Goal: Information Seeking & Learning: Learn about a topic

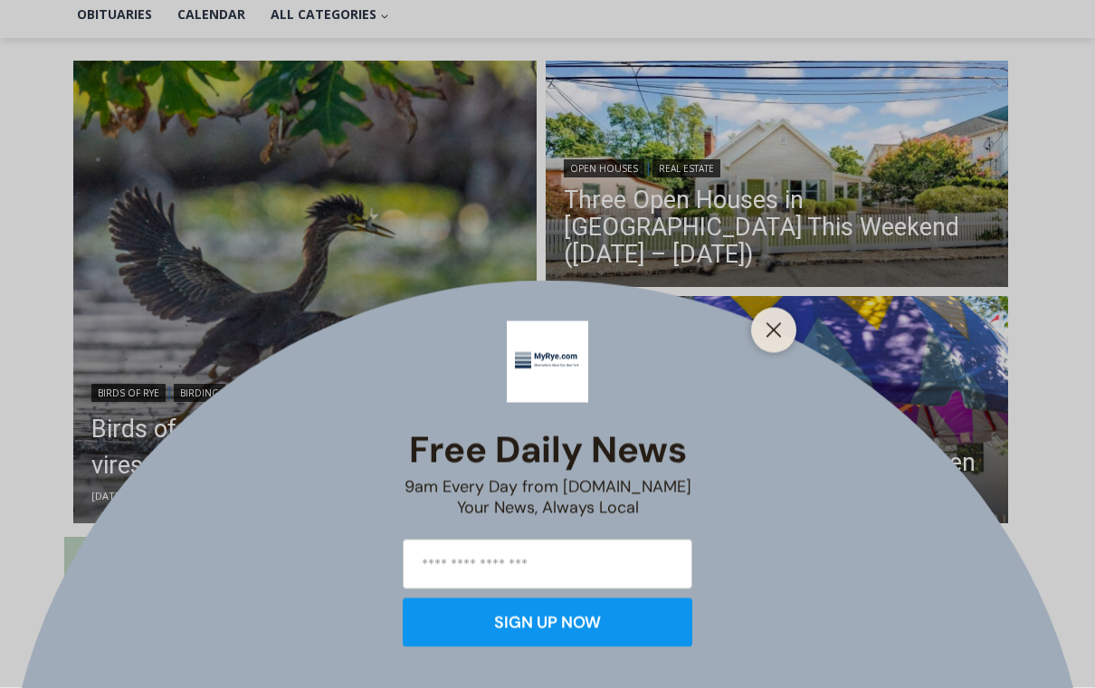
scroll to position [447, 0]
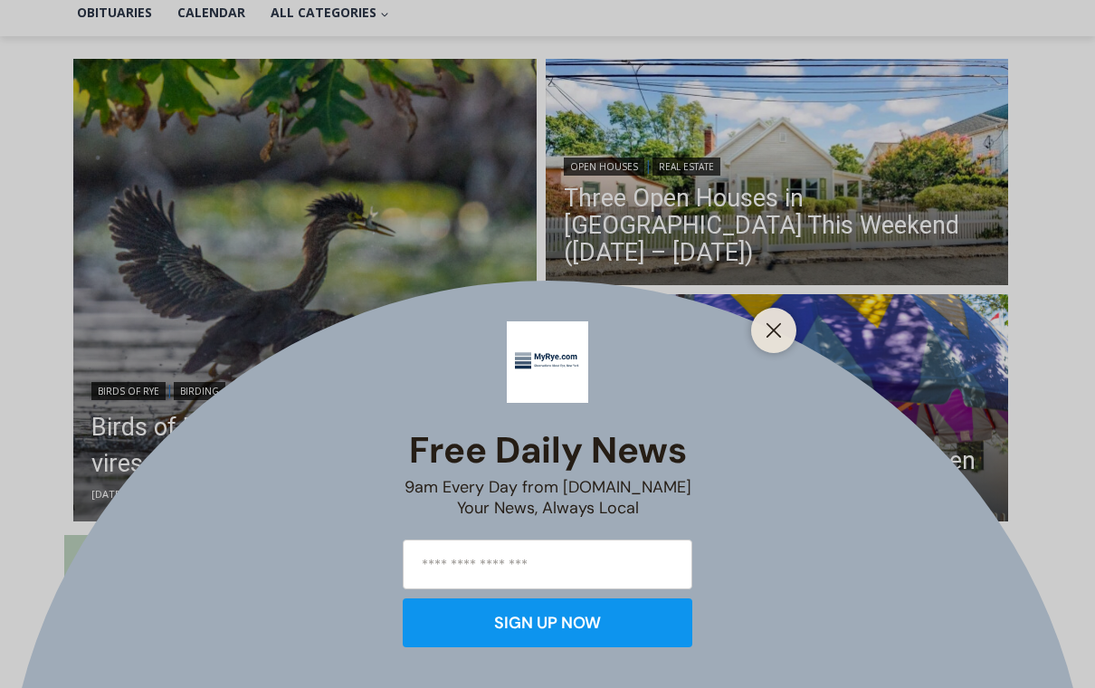
click at [768, 339] on icon "Close" at bounding box center [774, 330] width 16 height 16
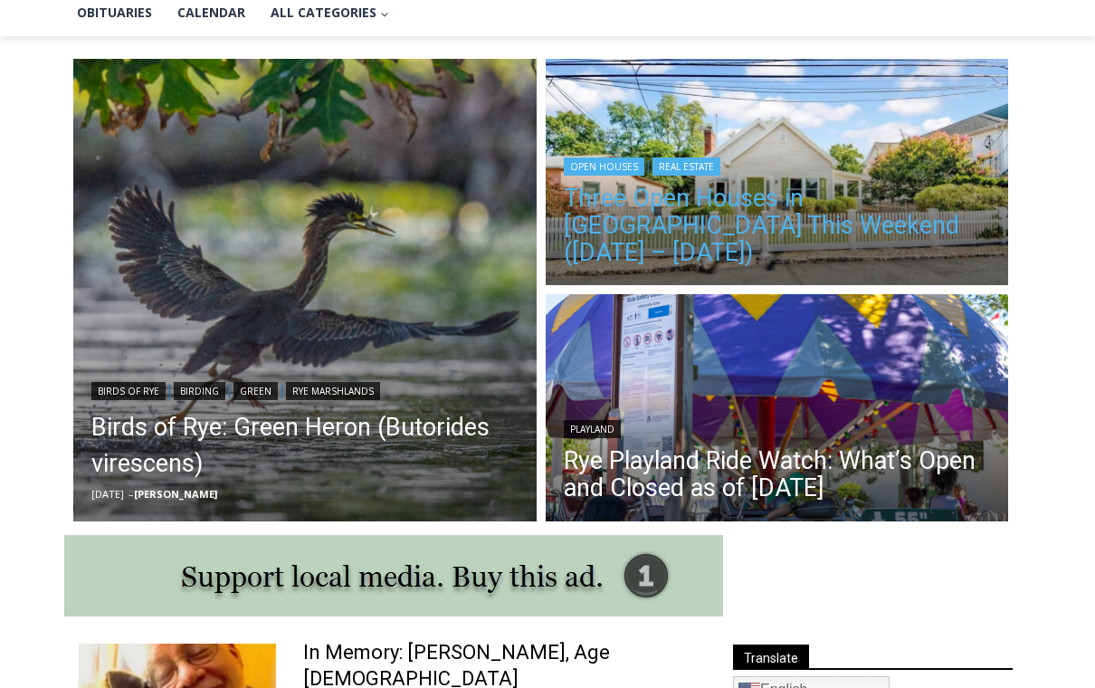
click at [844, 235] on link "Three Open Houses in [GEOGRAPHIC_DATA] This Weekend ([DATE] – [DATE])" at bounding box center [777, 225] width 427 height 81
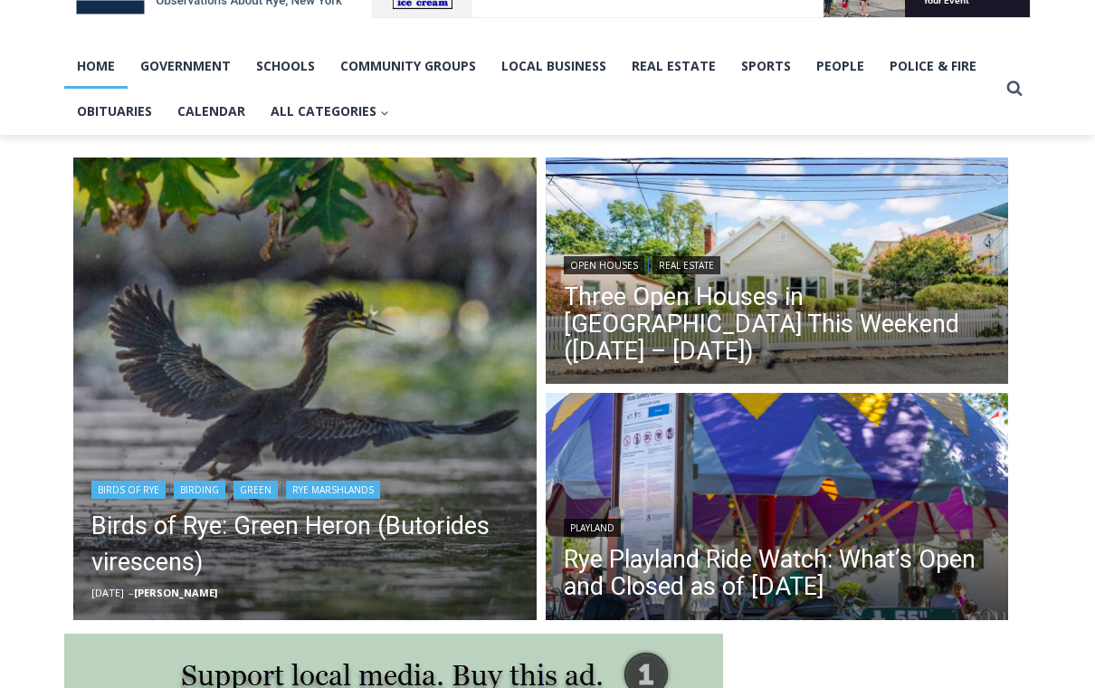
scroll to position [376, 0]
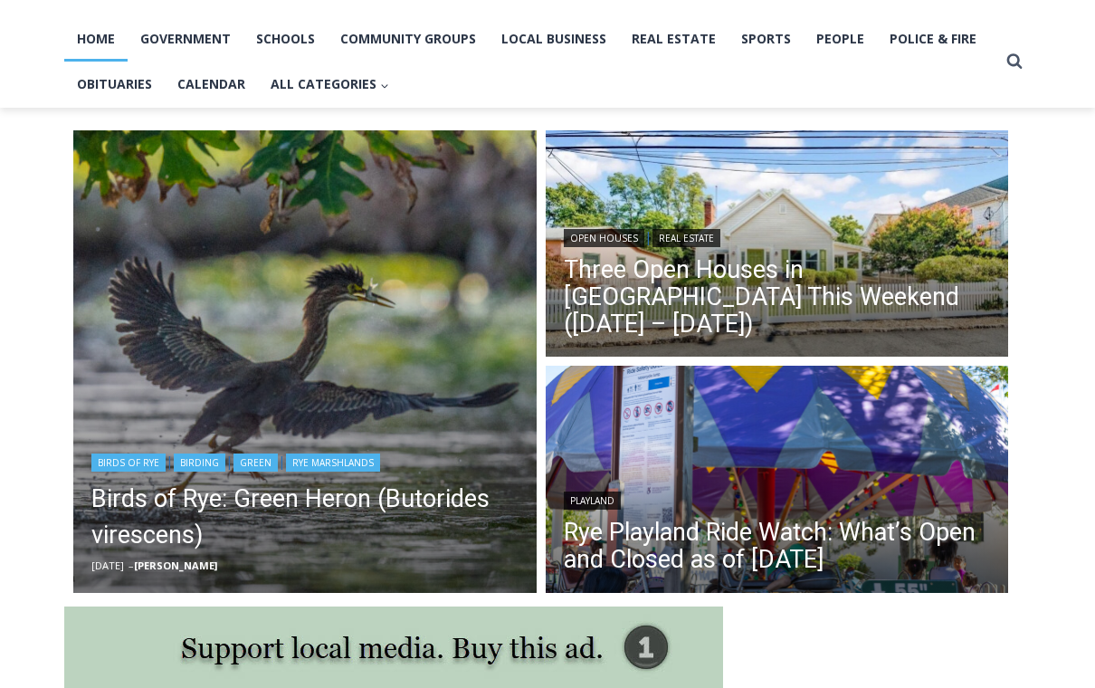
click at [304, 320] on img "Read More Birds of Rye: Green Heron (Butorides virescens)" at bounding box center [304, 361] width 463 height 463
